Goal: Information Seeking & Learning: Learn about a topic

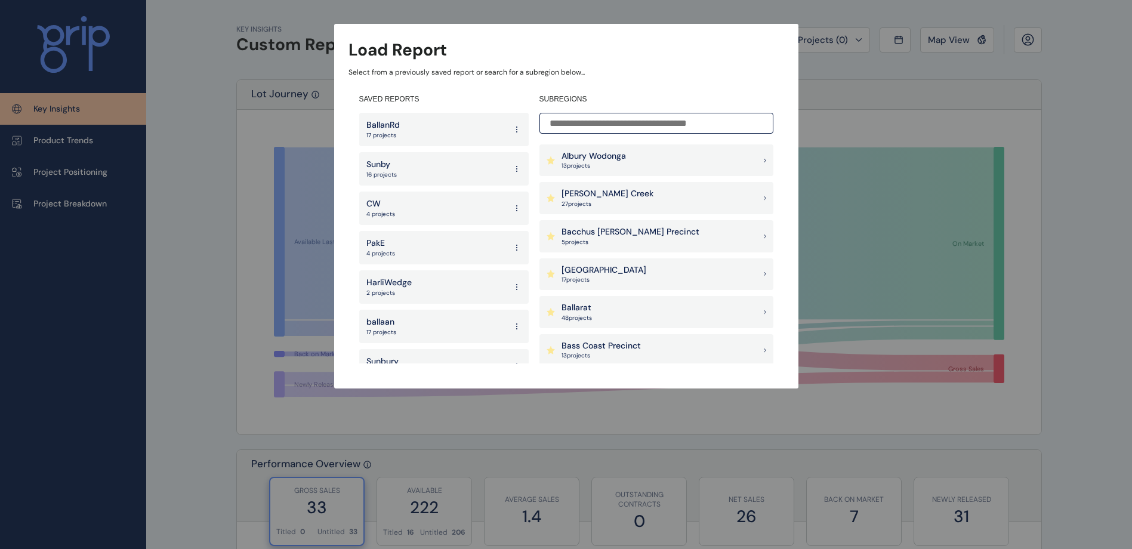
click at [406, 163] on div "Sunby 16 projects" at bounding box center [443, 168] width 169 height 33
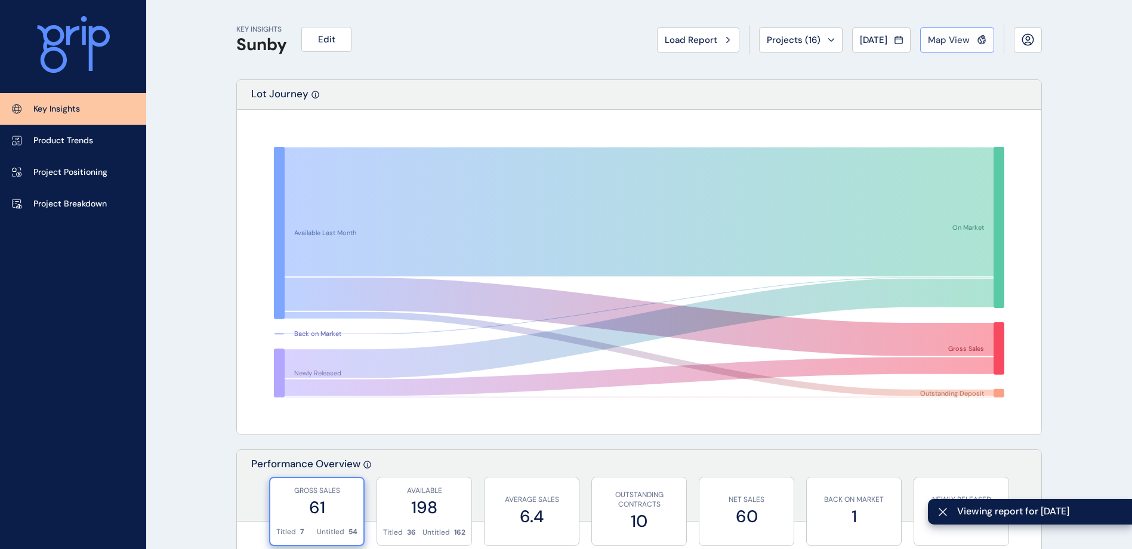
click at [951, 38] on span "Map View" at bounding box center [949, 40] width 42 height 12
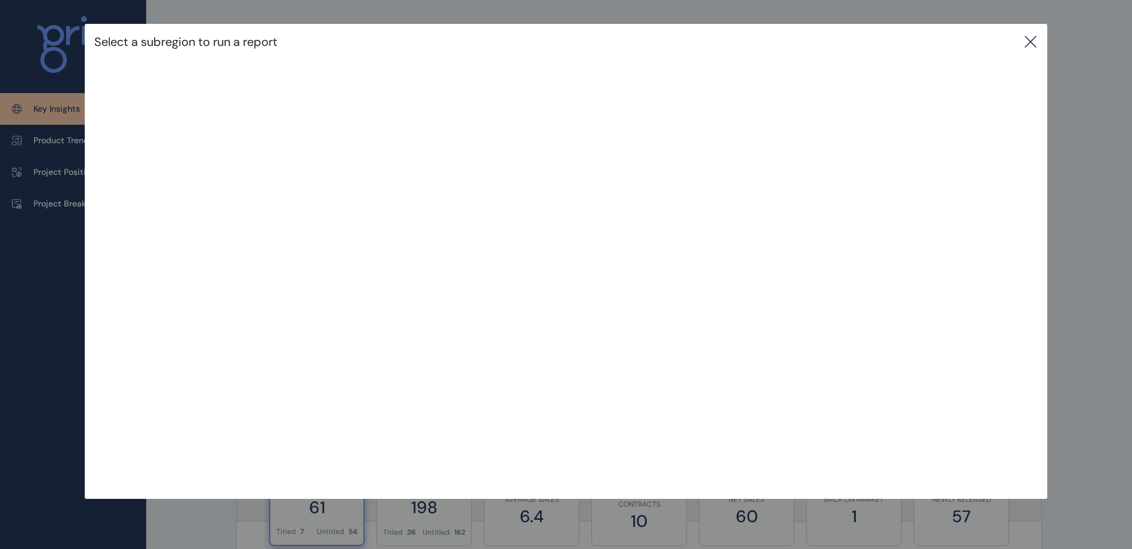
click at [1030, 42] on icon at bounding box center [1030, 42] width 14 height 14
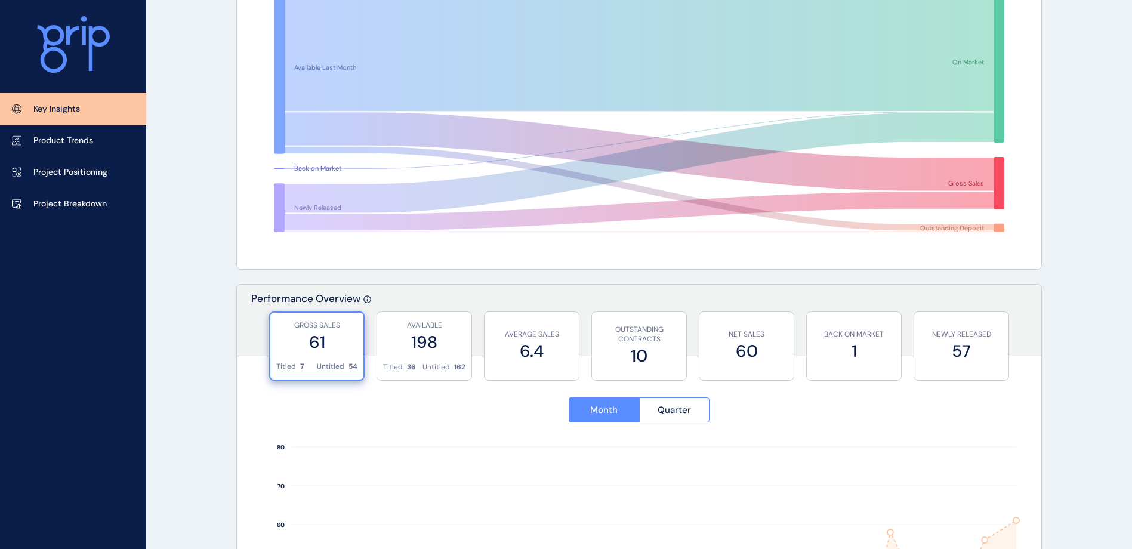
scroll to position [239, 0]
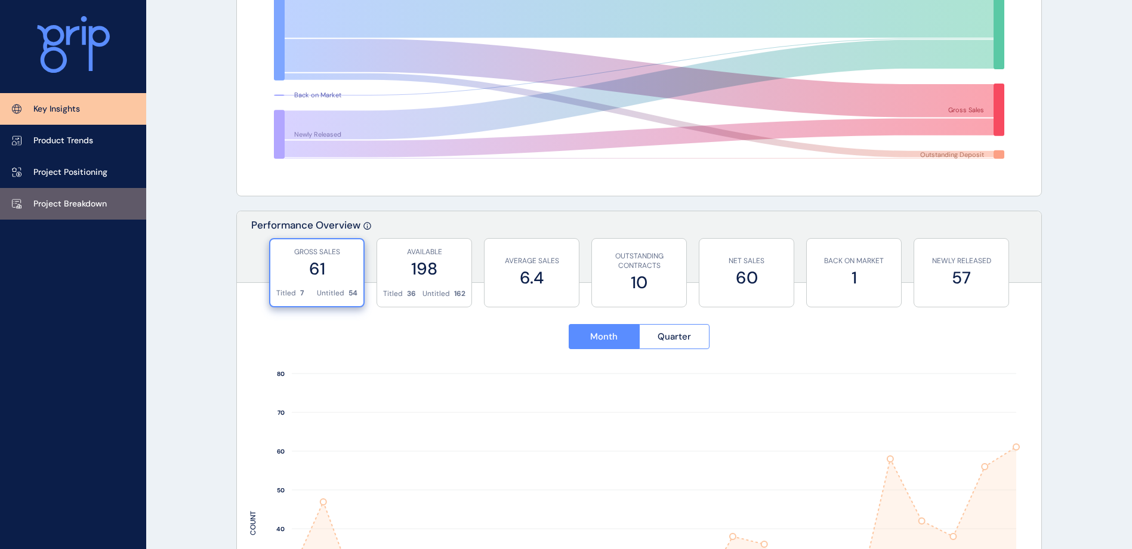
click at [86, 200] on p "Project Breakdown" at bounding box center [69, 204] width 73 height 12
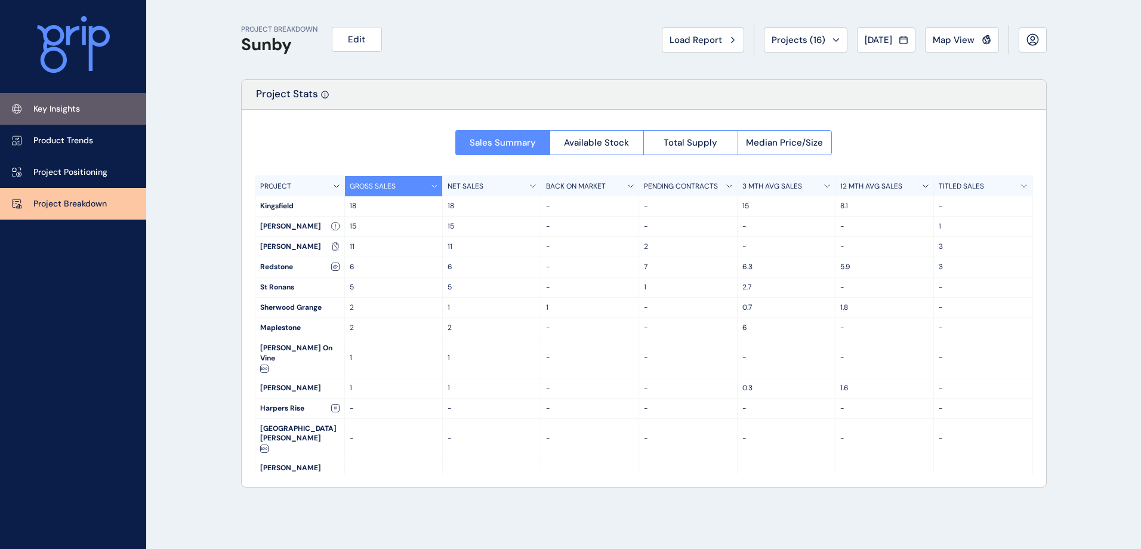
click at [49, 105] on p "Key Insights" at bounding box center [56, 109] width 47 height 12
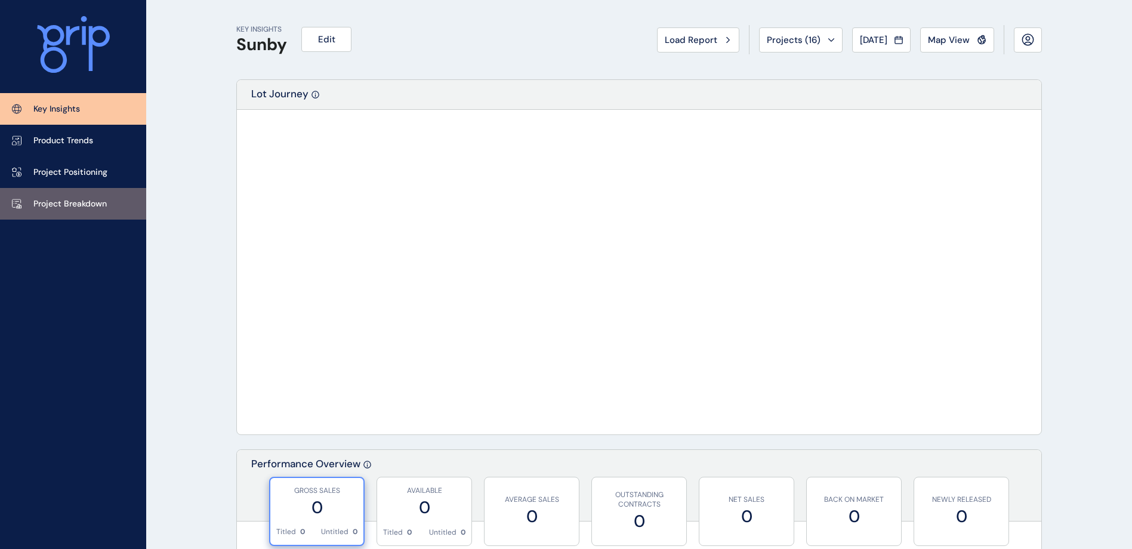
click at [78, 203] on p "Project Breakdown" at bounding box center [69, 204] width 73 height 12
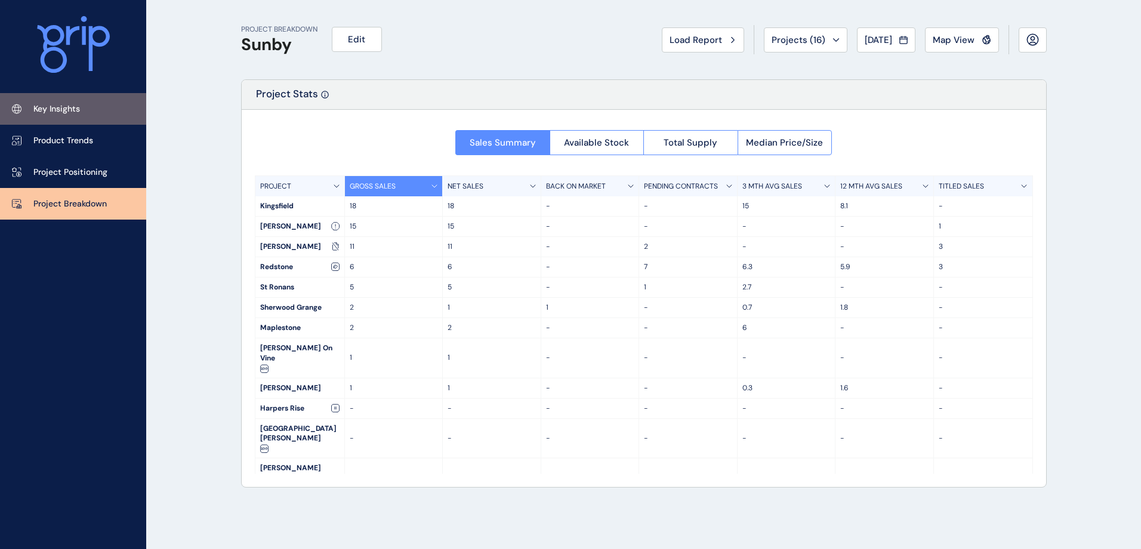
click at [99, 102] on link "Key Insights" at bounding box center [73, 109] width 146 height 32
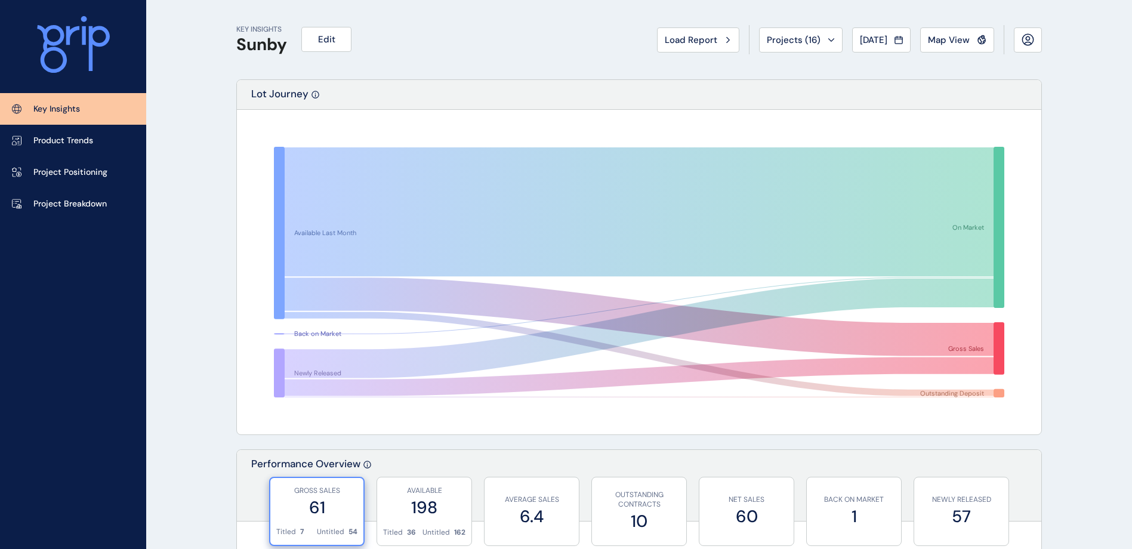
click at [968, 44] on span "Map View" at bounding box center [949, 40] width 42 height 12
